Goal: Book appointment/travel/reservation

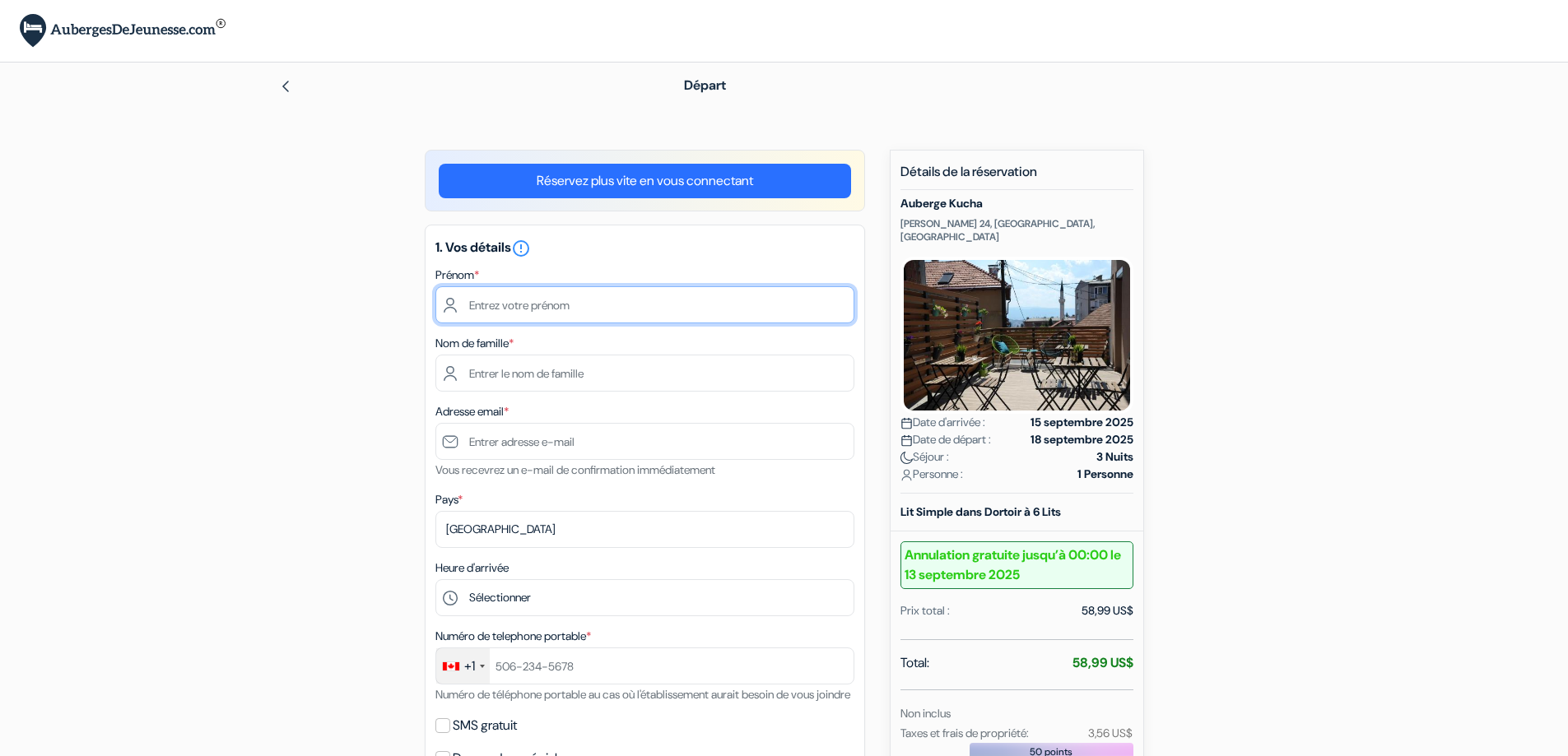
click at [496, 293] on input "text" at bounding box center [645, 305] width 419 height 37
click at [574, 303] on input "text" at bounding box center [645, 305] width 419 height 37
type input "[PERSON_NAME]"
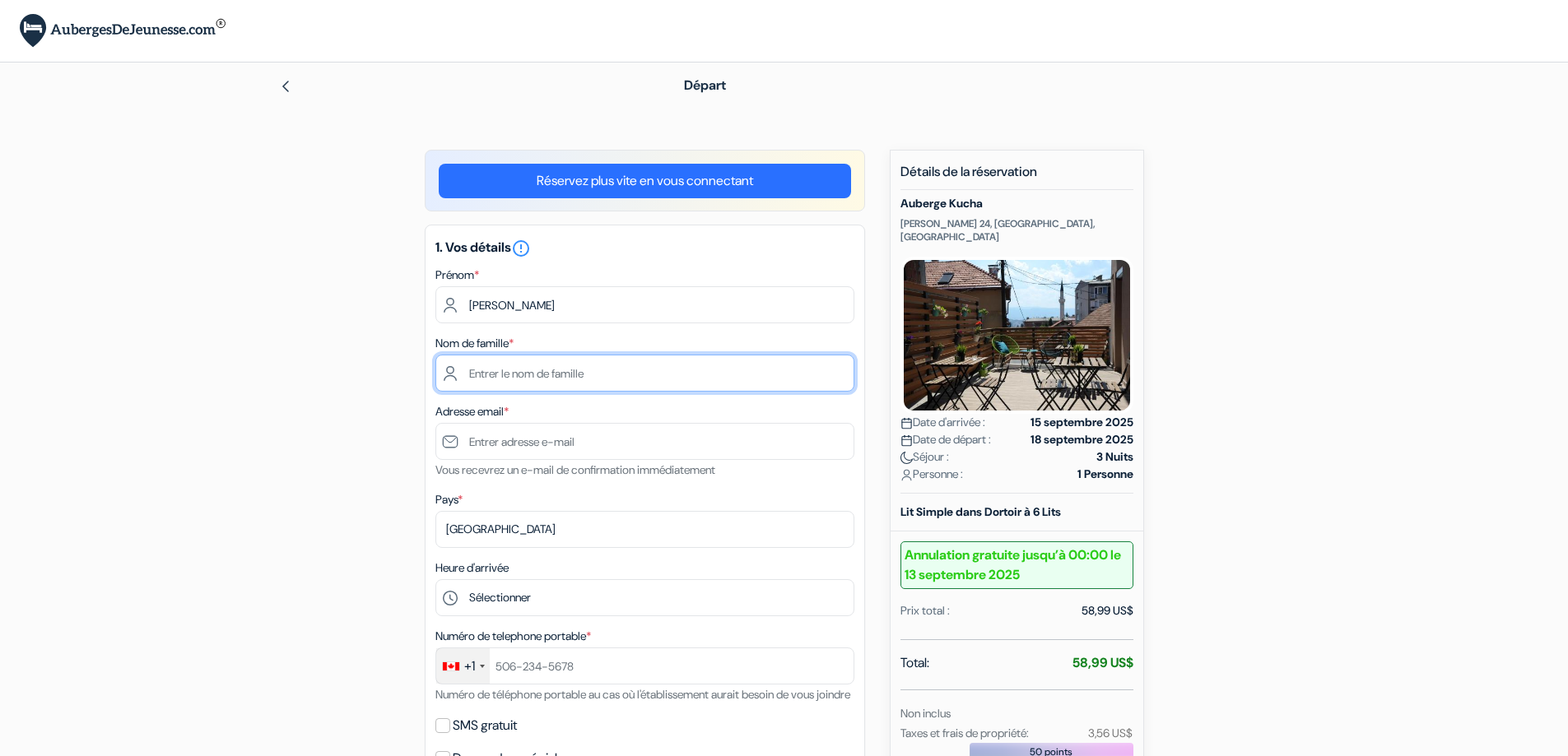
click at [482, 376] on input "text" at bounding box center [645, 373] width 419 height 37
type input "Prémont"
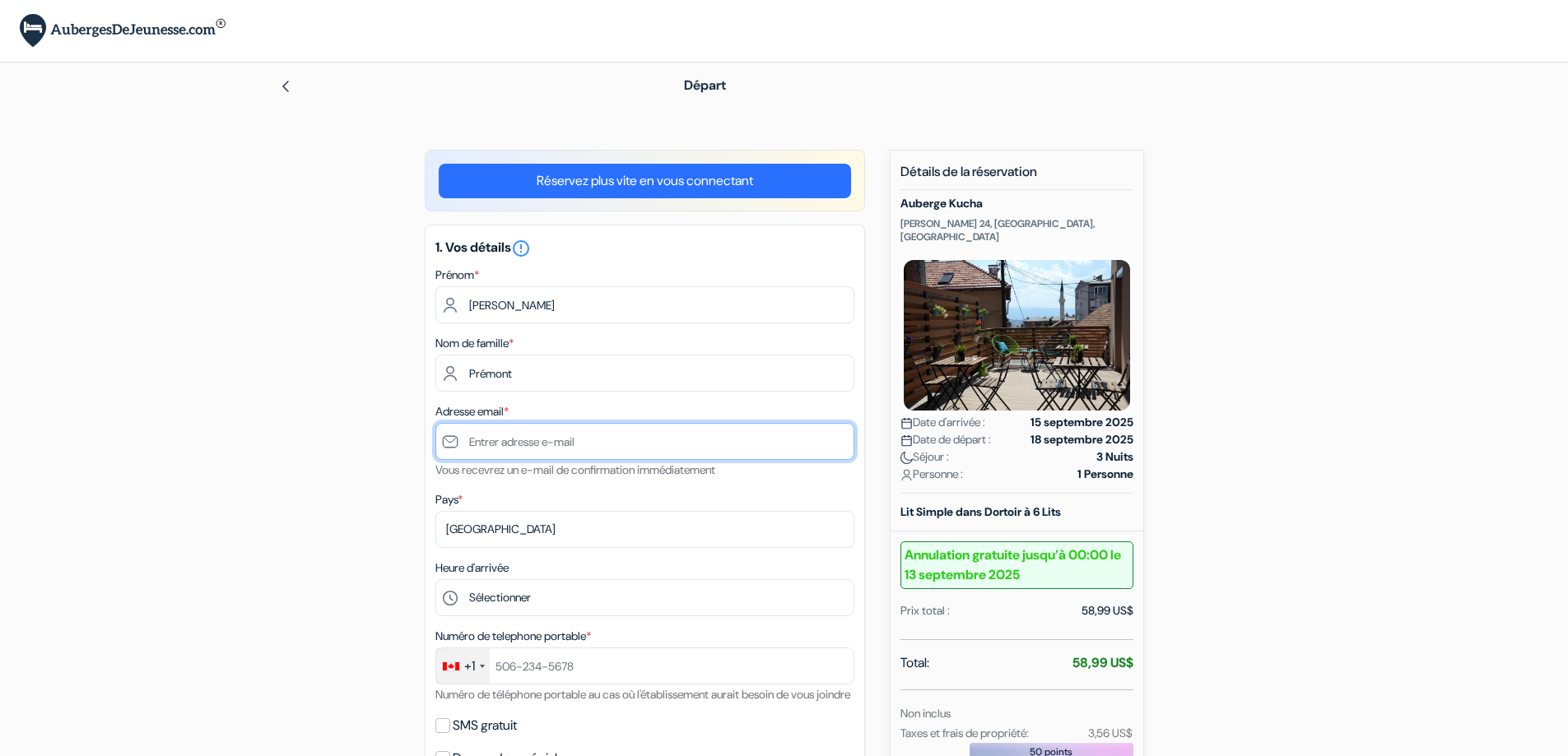
click at [502, 440] on input "text" at bounding box center [645, 442] width 419 height 37
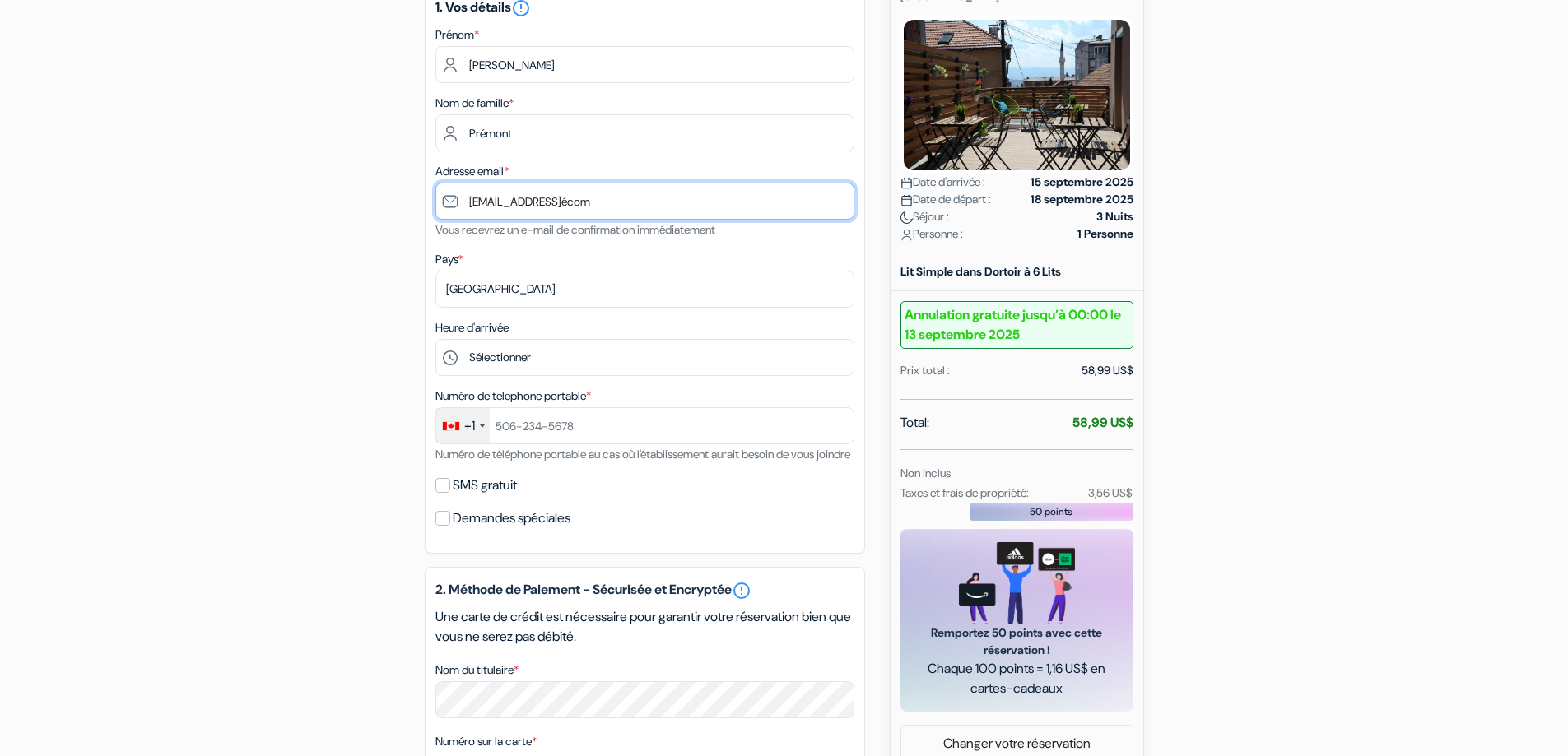
scroll to position [247, 0]
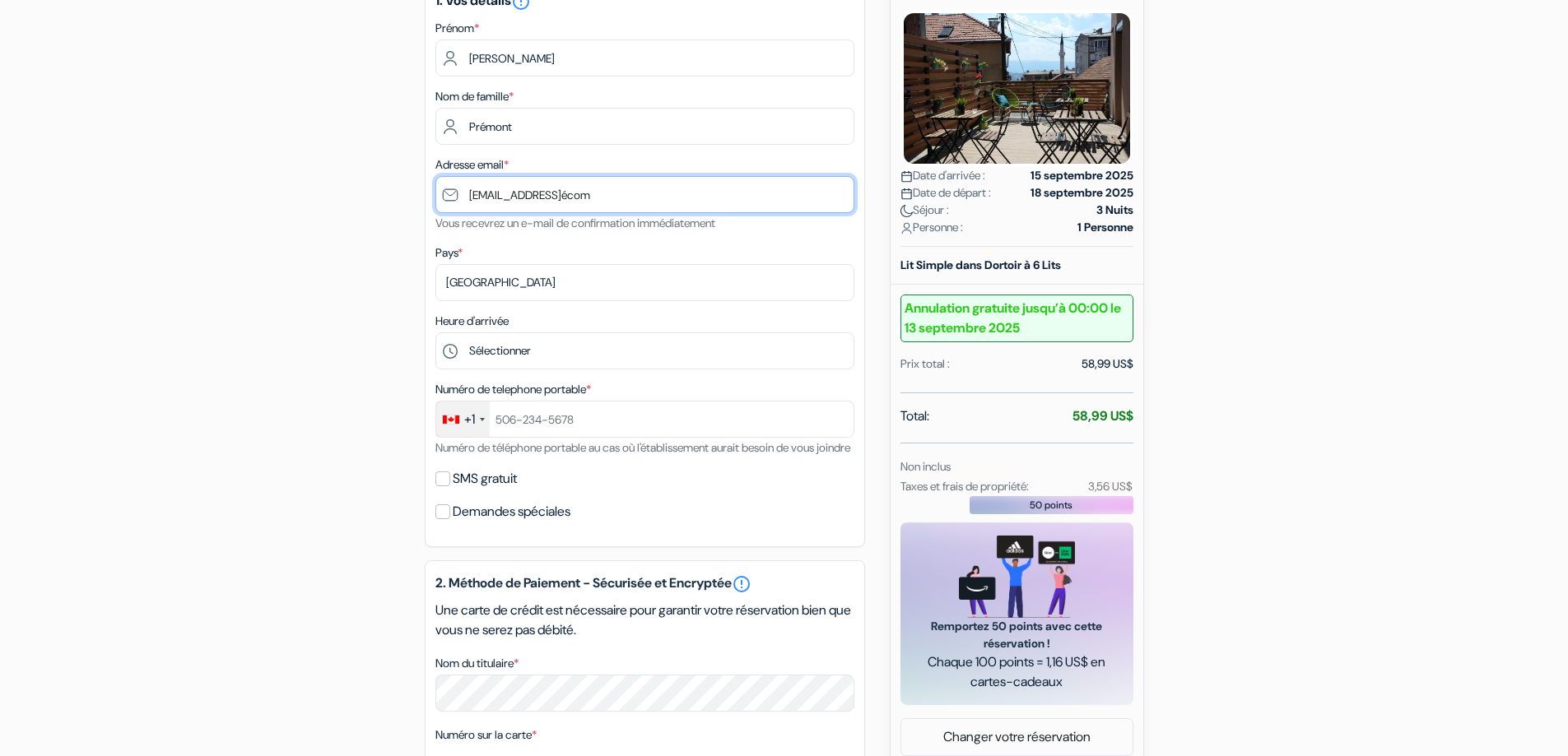
type input "[EMAIL_ADDRESS]écom"
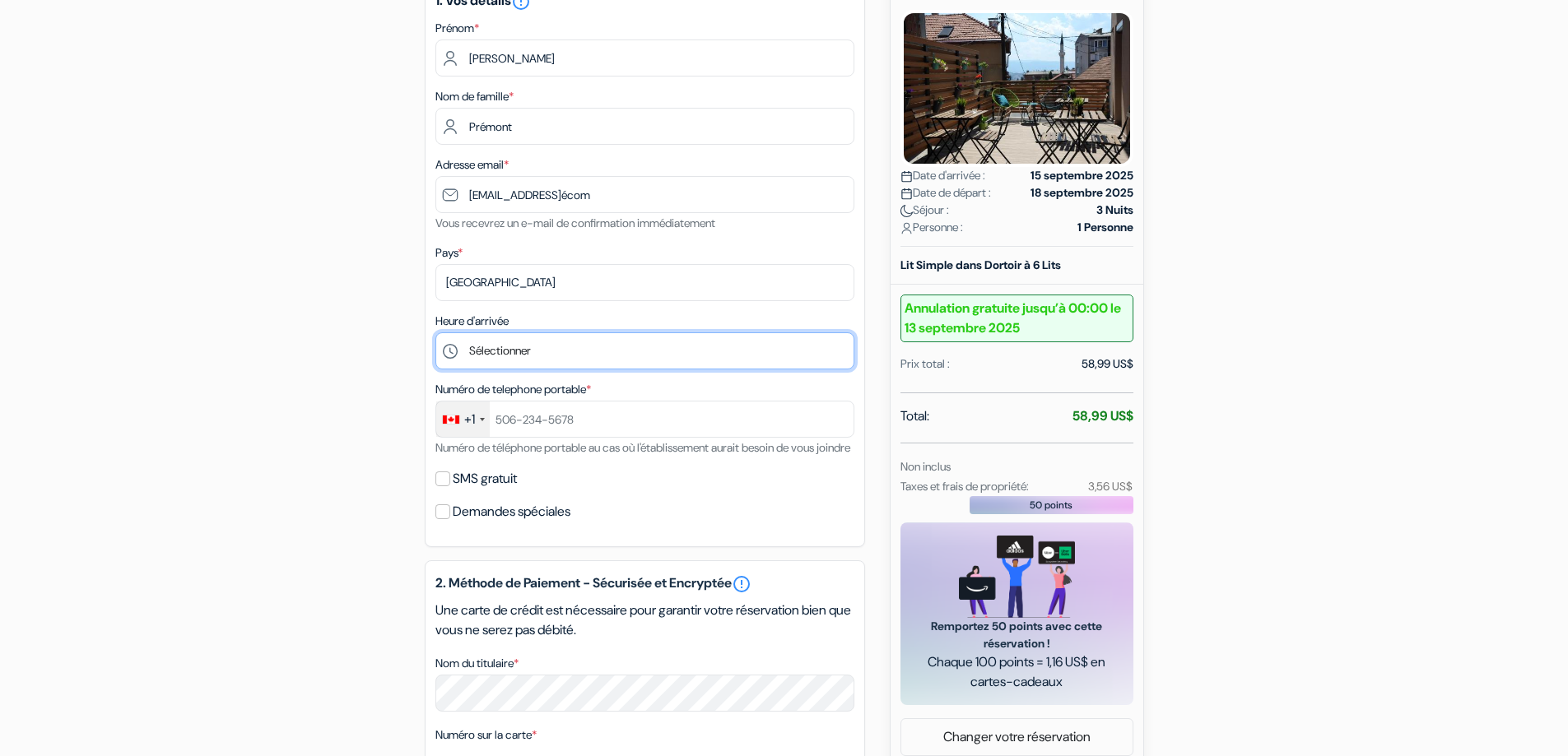
click at [532, 352] on select "Sélectionner 14:00 15:00 16:00 17:00 18:00 19:00 20:00 21:00 22:00 23:00" at bounding box center [645, 351] width 419 height 37
click at [276, 320] on div "add_box [GEOGRAPHIC_DATA] [PERSON_NAME] 24, [GEOGRAPHIC_DATA], [GEOGRAPHIC_DATA…" at bounding box center [784, 539] width 1087 height 1271
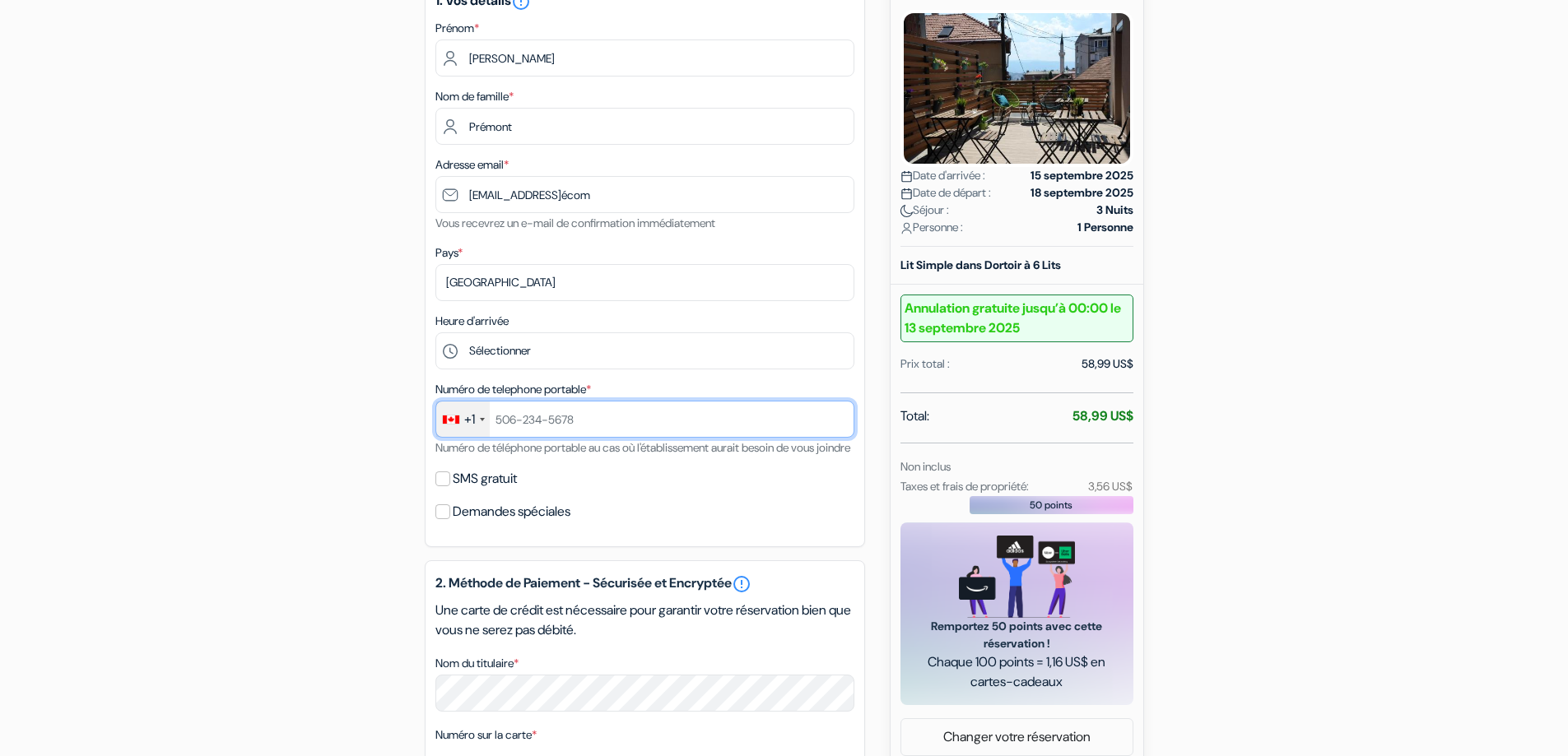
click at [547, 419] on input "text" at bounding box center [645, 420] width 419 height 37
click at [330, 421] on div "add_box [GEOGRAPHIC_DATA] [PERSON_NAME] 24, [GEOGRAPHIC_DATA], [GEOGRAPHIC_DATA…" at bounding box center [784, 539] width 1087 height 1271
click at [515, 421] on input "4189067104" at bounding box center [645, 420] width 419 height 37
click at [542, 418] on input "418-9067104" at bounding box center [645, 420] width 419 height 37
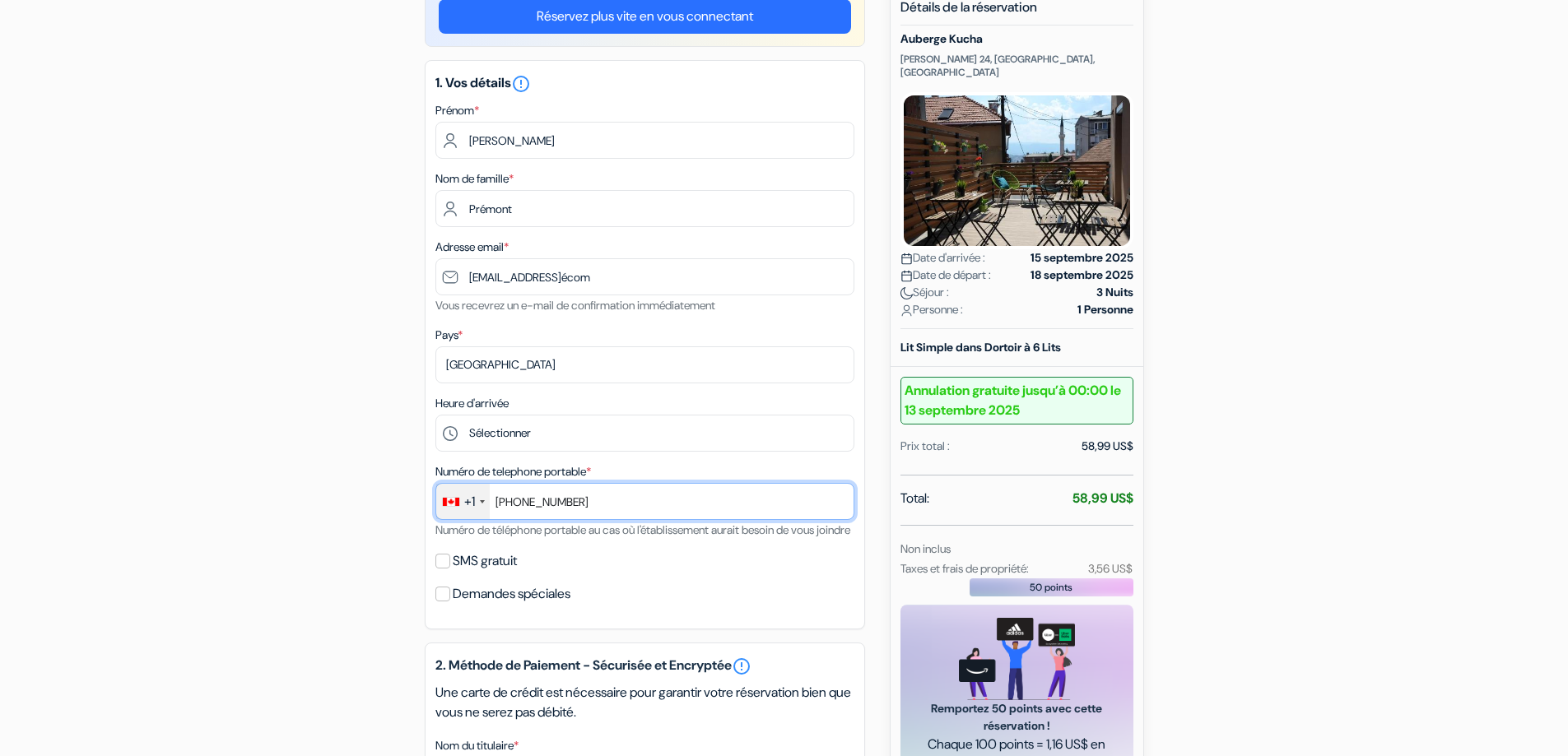
scroll to position [163, 0]
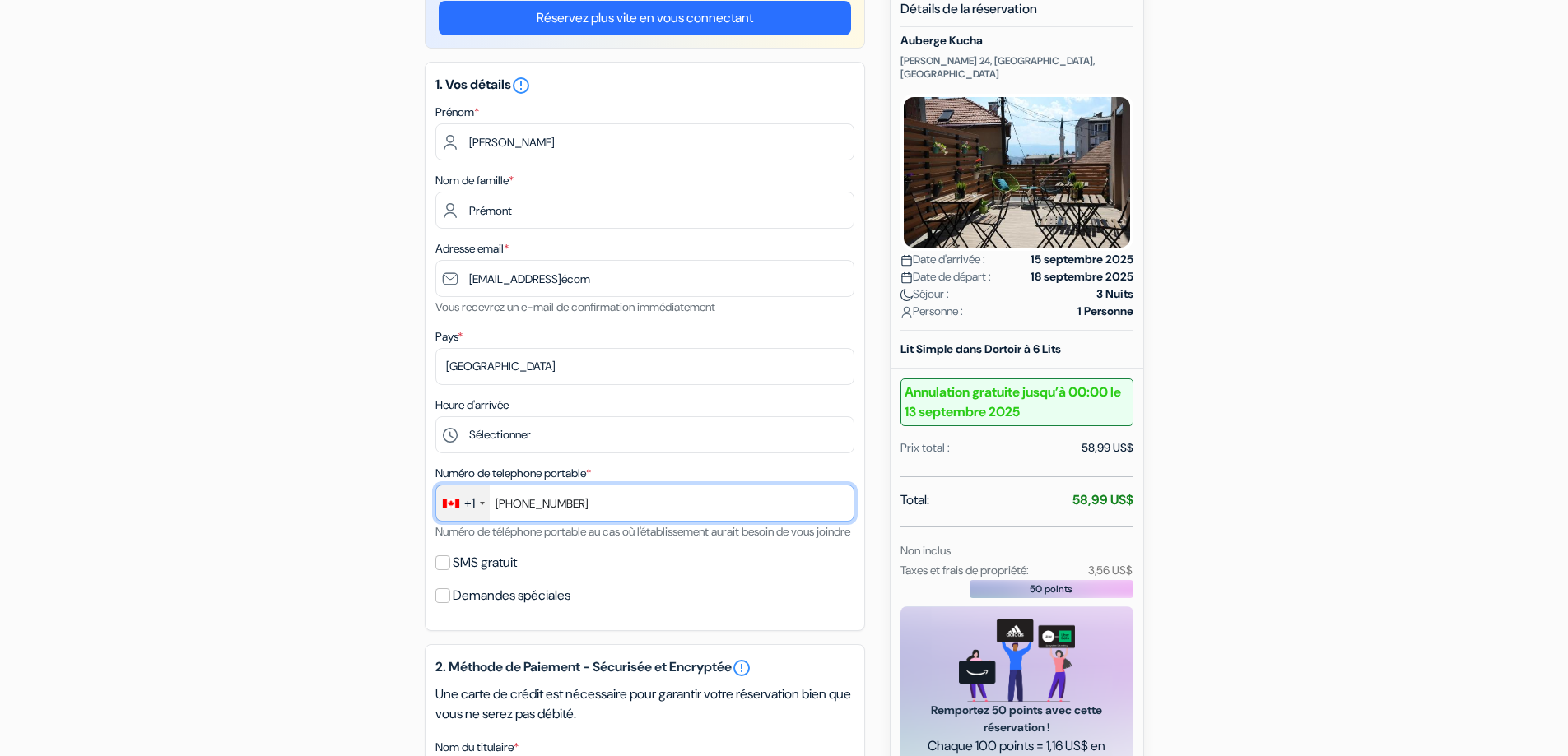
type input "[PHONE_NUMBER]"
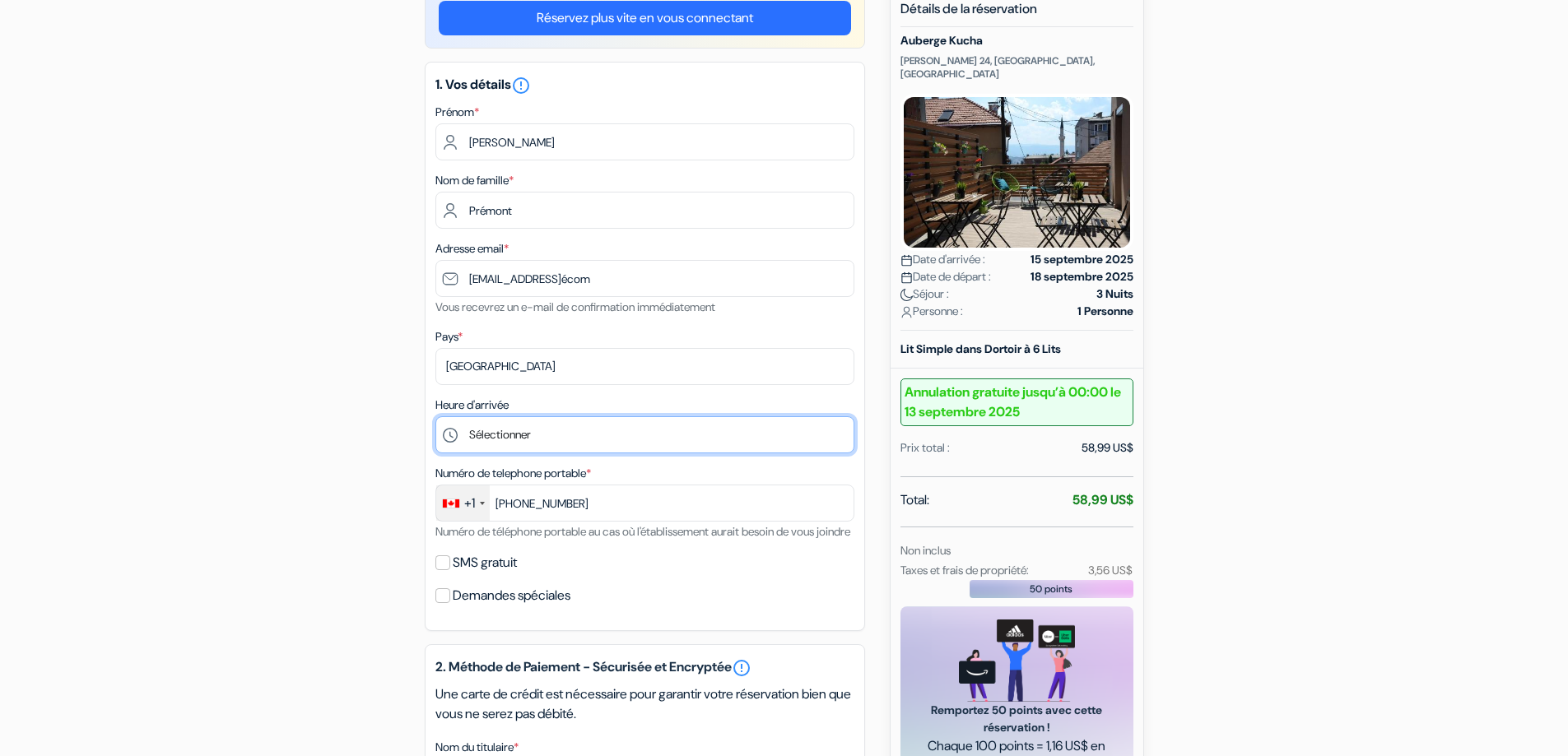
click at [524, 443] on select "Sélectionner 14:00 15:00 16:00 17:00 18:00 19:00 20:00 21:00 22:00 23:00" at bounding box center [645, 435] width 419 height 37
select select "14"
click at [436, 416] on select "Sélectionner 14:00 15:00 16:00 17:00 18:00 19:00 20:00 21:00 22:00 23:00" at bounding box center [645, 435] width 419 height 37
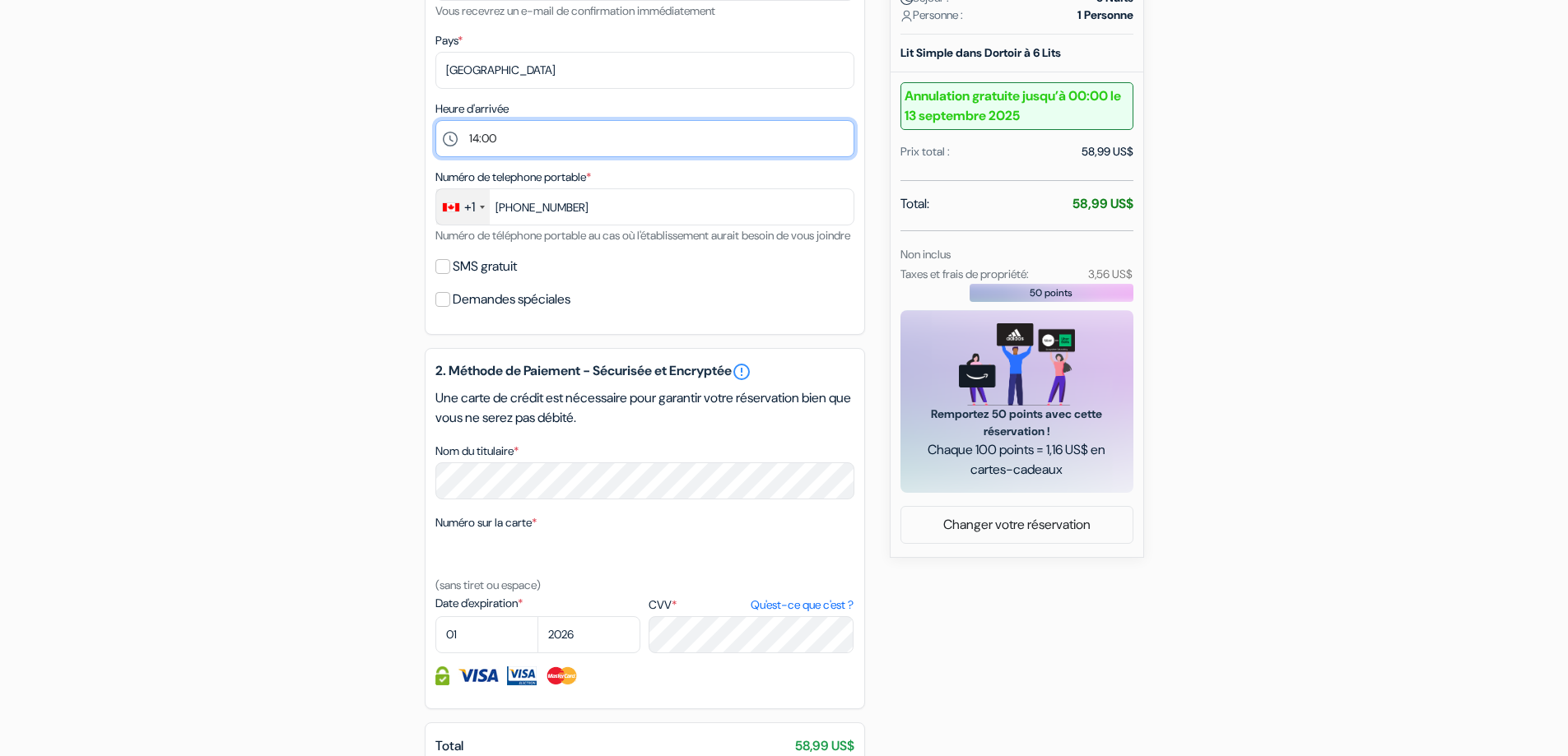
scroll to position [464, 0]
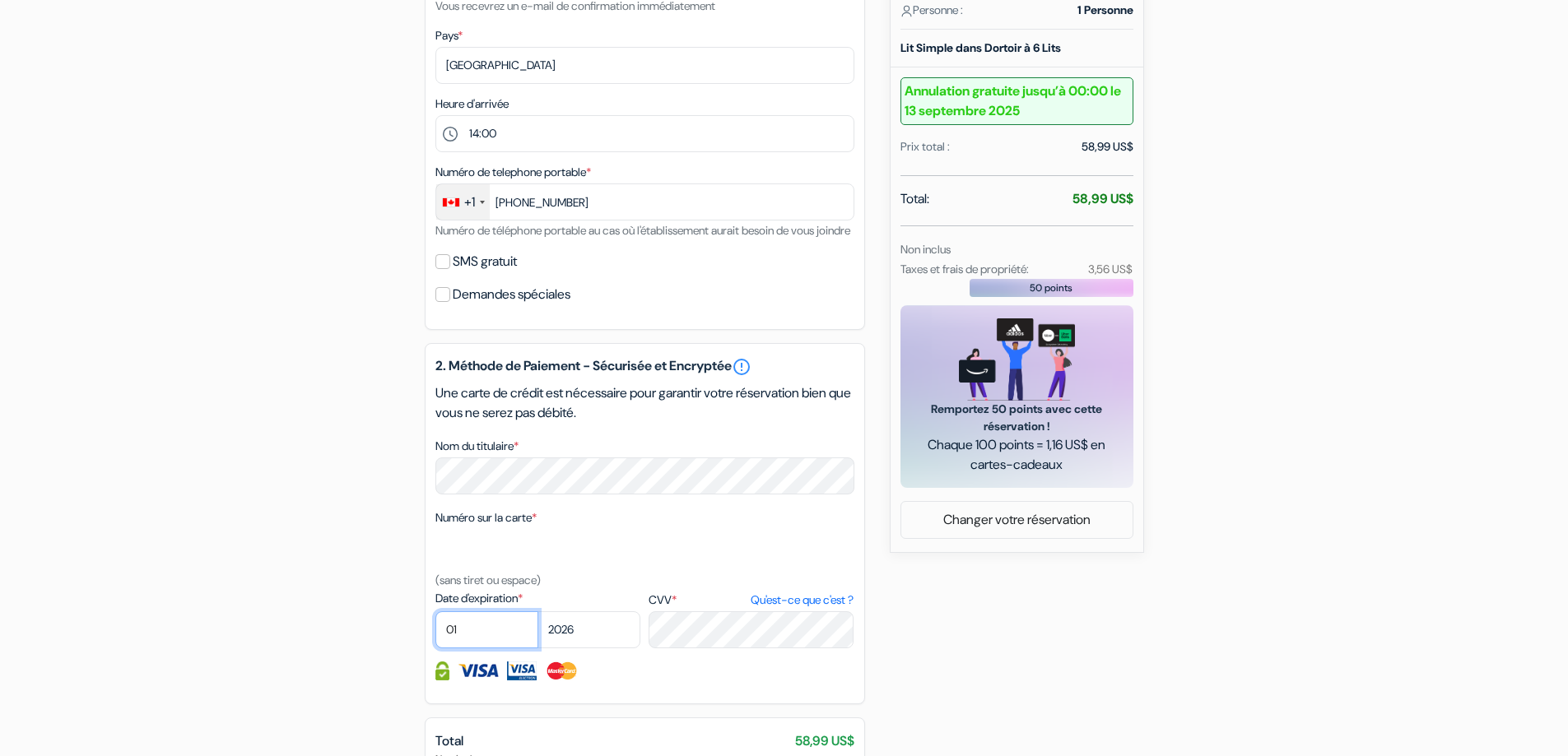
click at [505, 648] on select "01 02 03 04 05 06 07 08 09 10 11 12" at bounding box center [487, 630] width 103 height 37
select select "12"
click at [436, 631] on select "01 02 03 04 05 06 07 08 09 10 11 12" at bounding box center [487, 630] width 103 height 37
click at [578, 649] on select "2025 2026 2027 2028 2029 2030 2031 2032 2033 2034 2035 2036 2037 2038 2039 2040…" at bounding box center [589, 630] width 103 height 37
select select "2028"
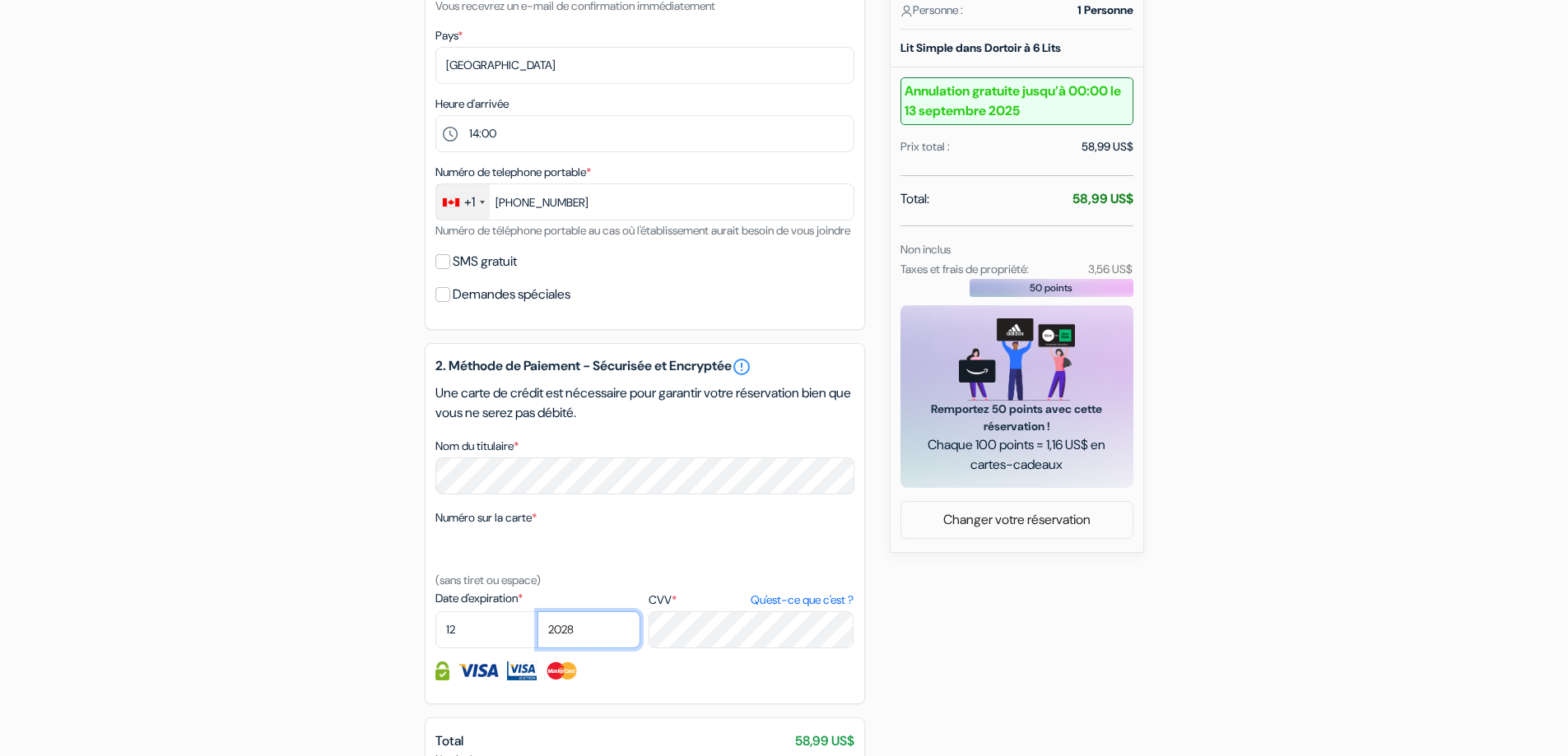
click at [538, 631] on select "2025 2026 2027 2028 2029 2030 2031 2032 2033 2034 2035 2036 2037 2038 2039 2040…" at bounding box center [589, 630] width 103 height 37
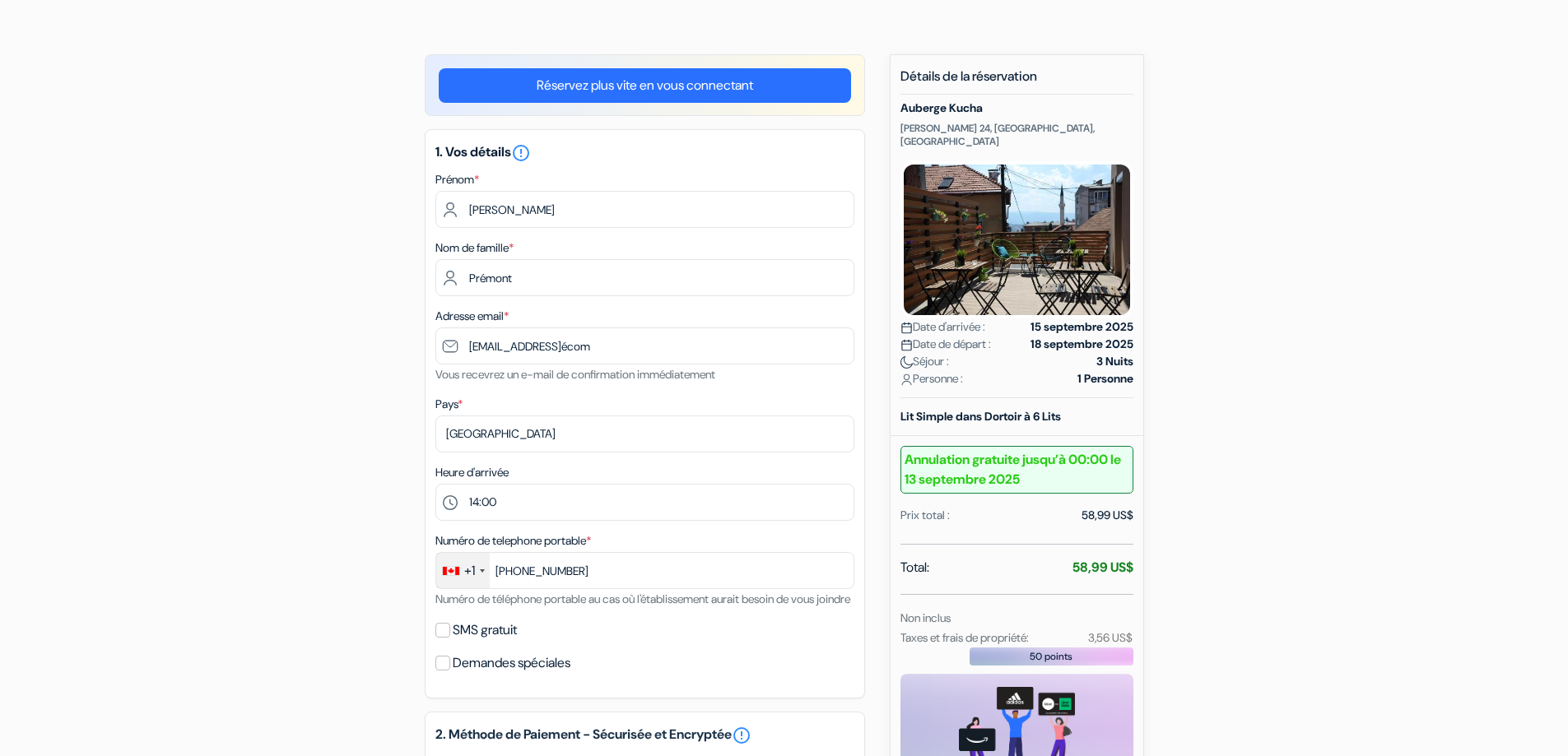
scroll to position [137, 0]
